Goal: Transaction & Acquisition: Purchase product/service

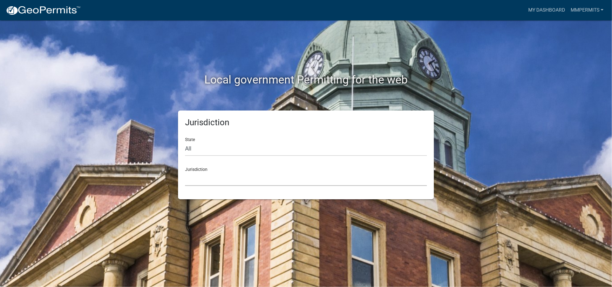
click at [219, 177] on select "Custer County, Colorado Carroll County, Georgia Cook County, Georgia Crawford C…" at bounding box center [306, 178] width 242 height 14
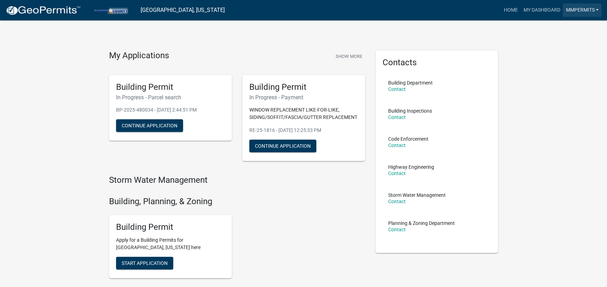
click at [585, 7] on link "MMPermits" at bounding box center [581, 10] width 39 height 13
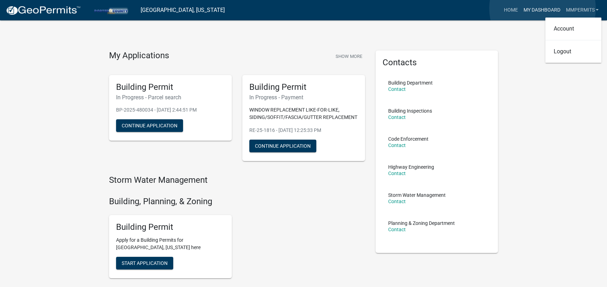
click at [542, 8] on link "My Dashboard" at bounding box center [541, 10] width 42 height 13
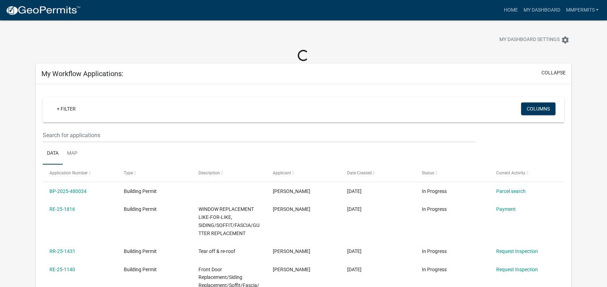
scroll to position [35, 0]
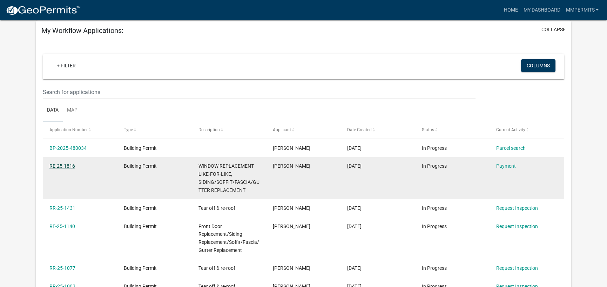
click at [53, 167] on link "RE-25-1816" at bounding box center [62, 166] width 26 height 6
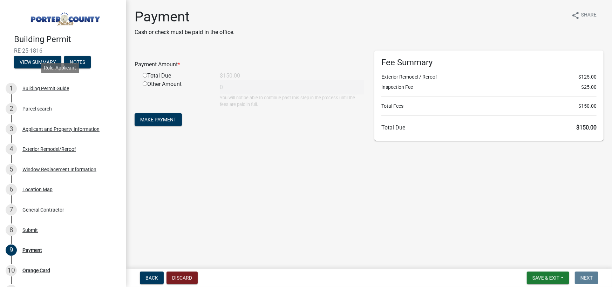
click at [46, 91] on div "1 Building Permit Guide" at bounding box center [60, 88] width 109 height 11
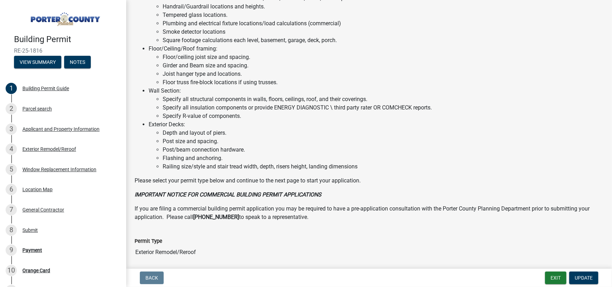
scroll to position [411, 0]
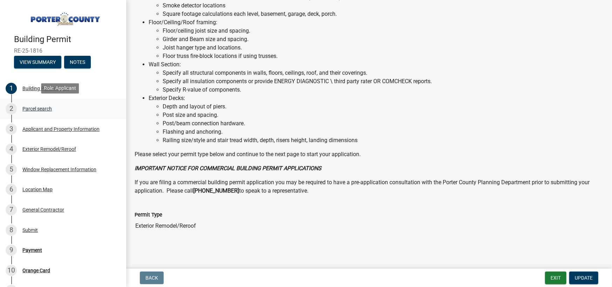
click at [30, 111] on div "2 Parcel search" at bounding box center [60, 108] width 109 height 11
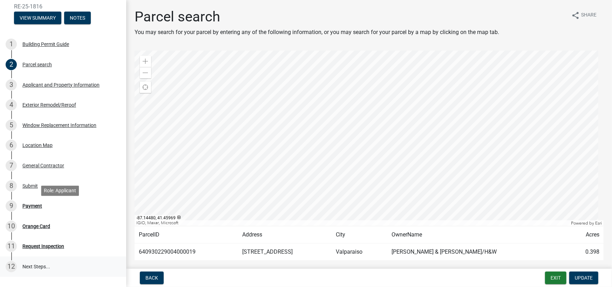
scroll to position [114, 0]
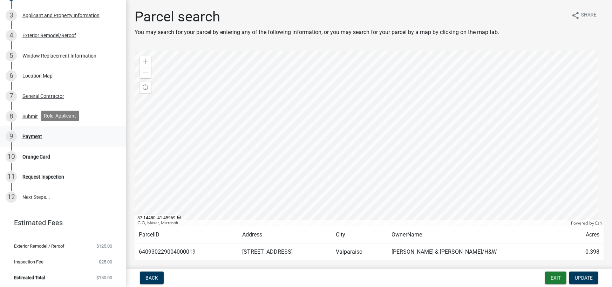
click at [33, 131] on div "9 Payment" at bounding box center [60, 136] width 109 height 11
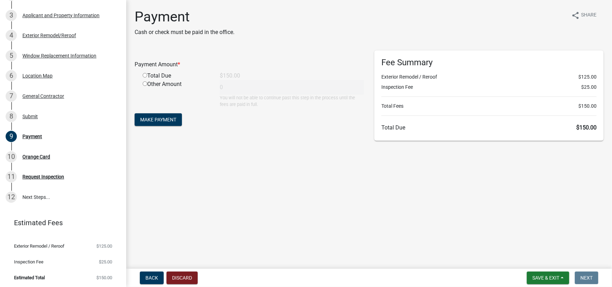
click at [156, 76] on div "Total Due" at bounding box center [175, 75] width 77 height 8
drag, startPoint x: 141, startPoint y: 75, endPoint x: 146, endPoint y: 75, distance: 5.3
click at [143, 75] on div "Total Due" at bounding box center [175, 75] width 77 height 8
click at [146, 75] on input "radio" at bounding box center [145, 75] width 5 height 5
radio input "true"
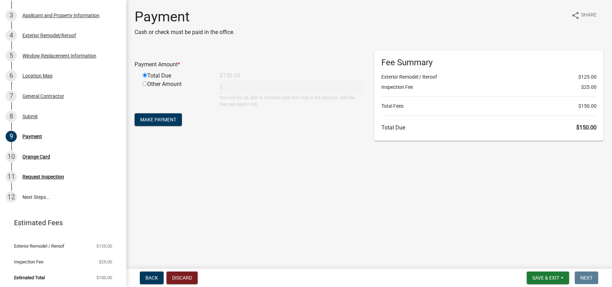
type input "150"
click at [156, 122] on span "Make Payment" at bounding box center [158, 120] width 36 height 6
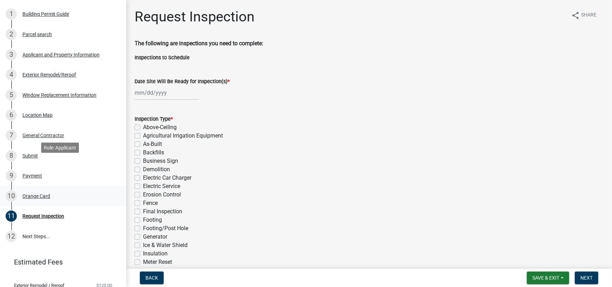
scroll to position [114, 0]
